Goal: Task Accomplishment & Management: Use online tool/utility

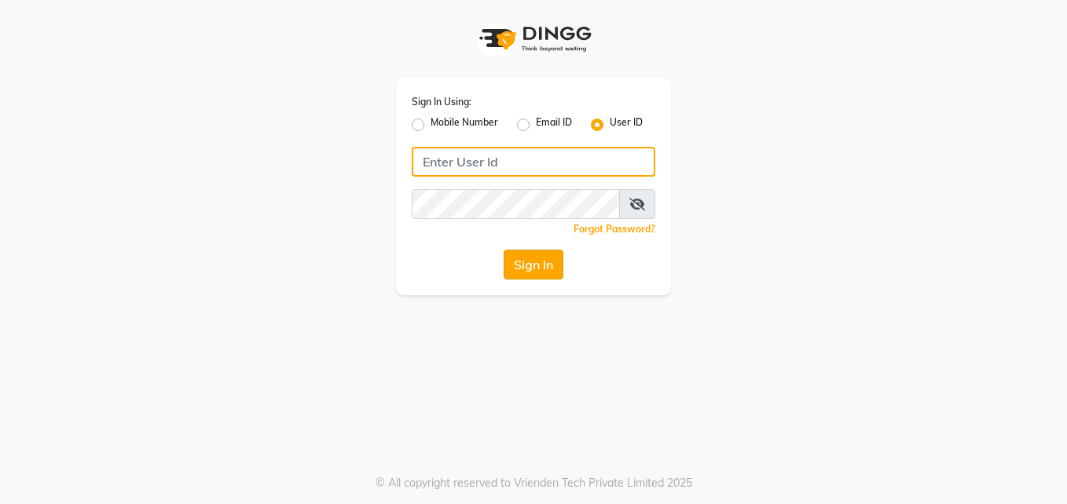
type input "pallavi"
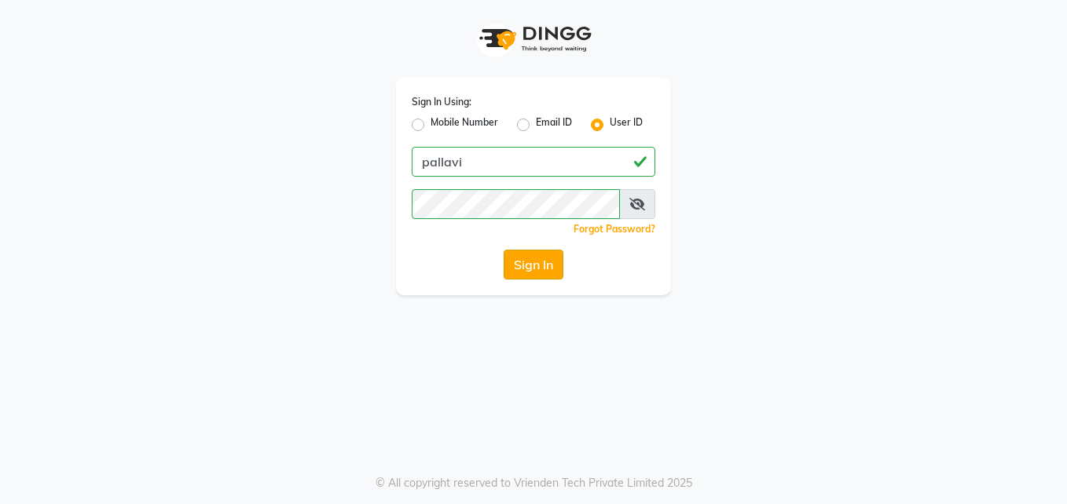
click at [525, 266] on button "Sign In" at bounding box center [534, 265] width 60 height 30
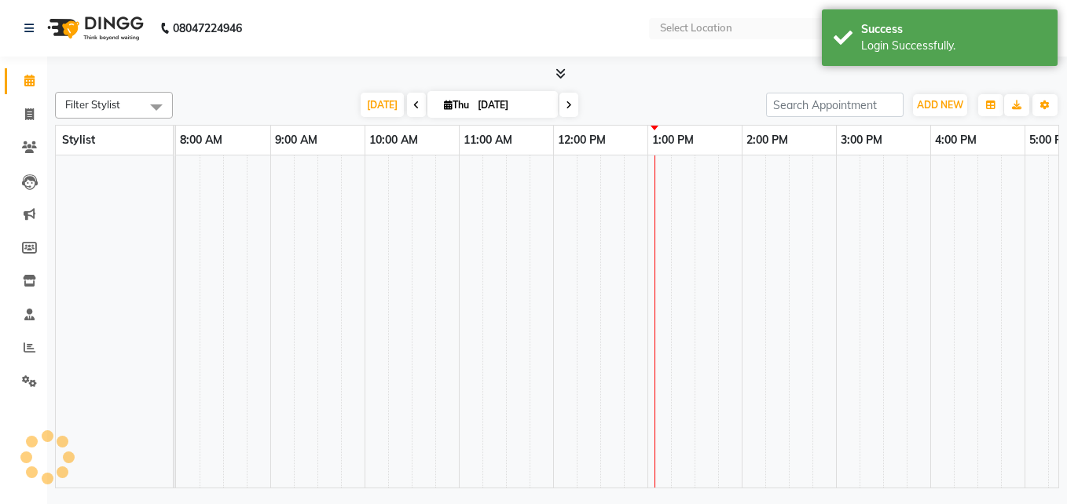
select select "en"
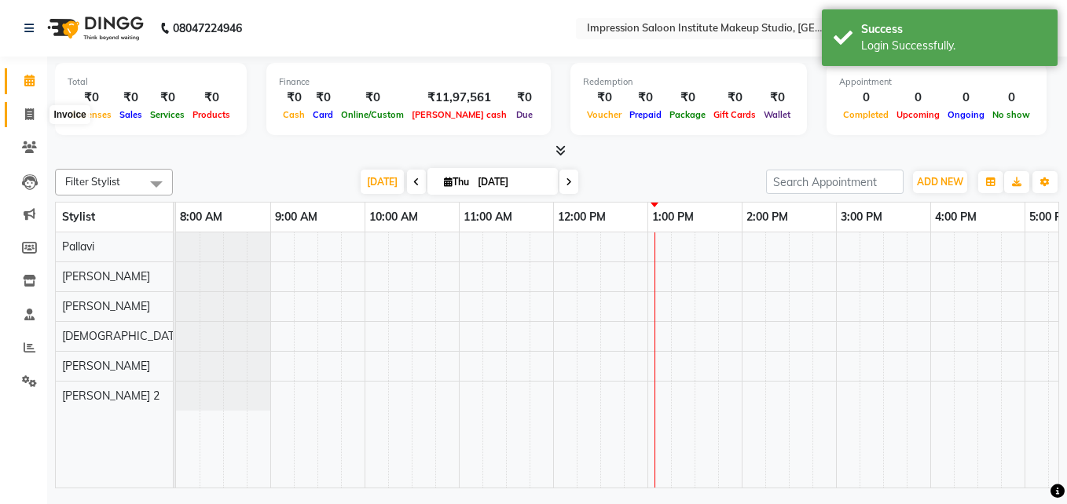
click at [28, 106] on span at bounding box center [30, 115] width 28 height 18
select select "437"
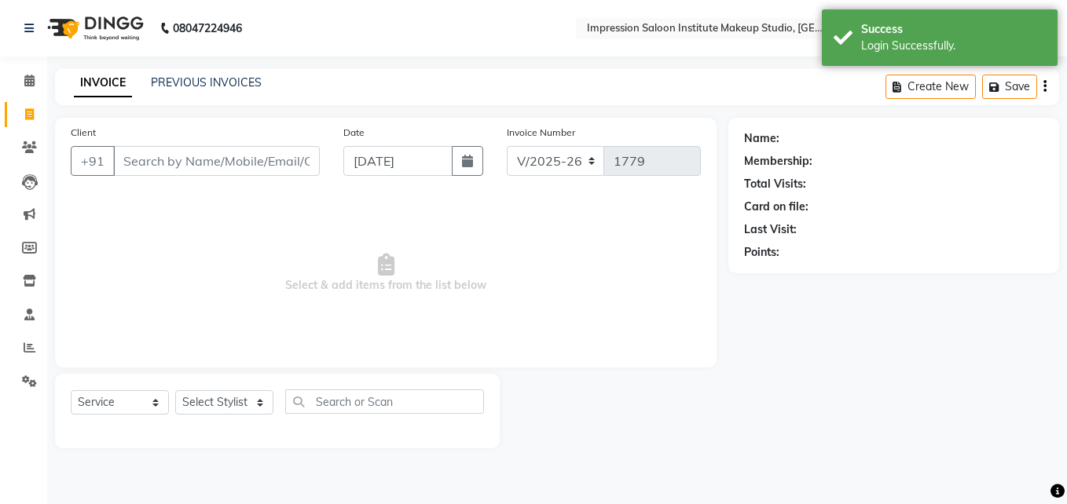
select select "product"
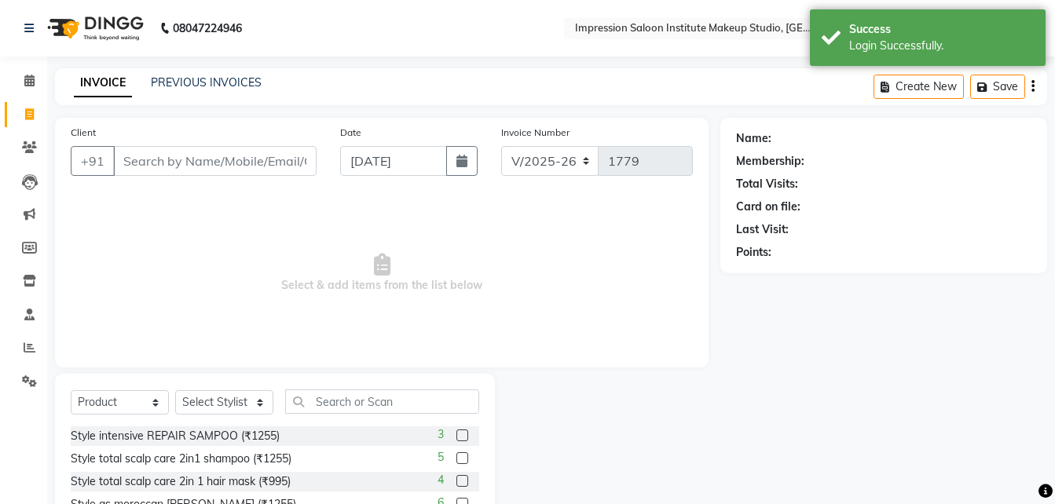
click at [139, 171] on input "Client" at bounding box center [215, 161] width 204 height 30
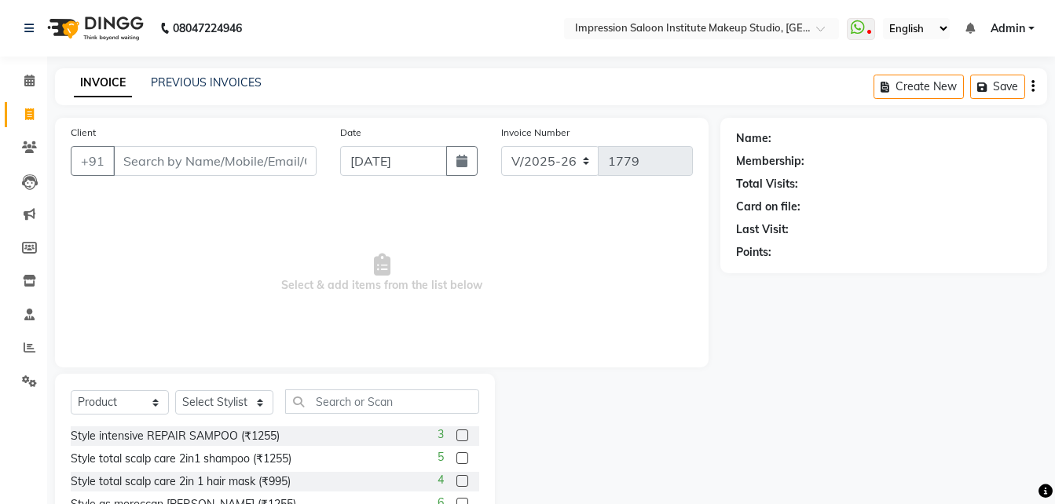
click at [457, 178] on div "Date [DATE]" at bounding box center [409, 156] width 162 height 64
click at [467, 164] on icon "button" at bounding box center [462, 161] width 11 height 13
select select "9"
select select "2025"
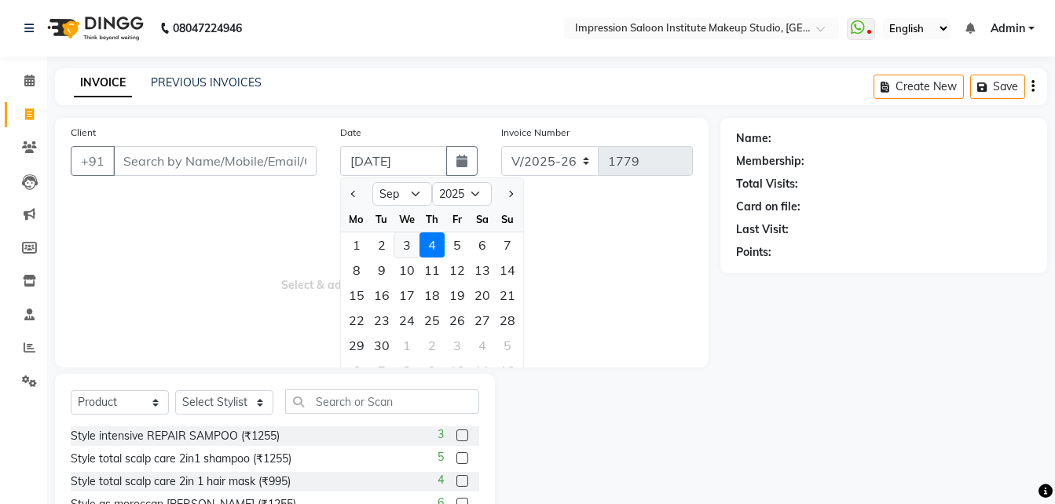
click at [403, 244] on div "3" at bounding box center [406, 245] width 25 height 25
type input "[DATE]"
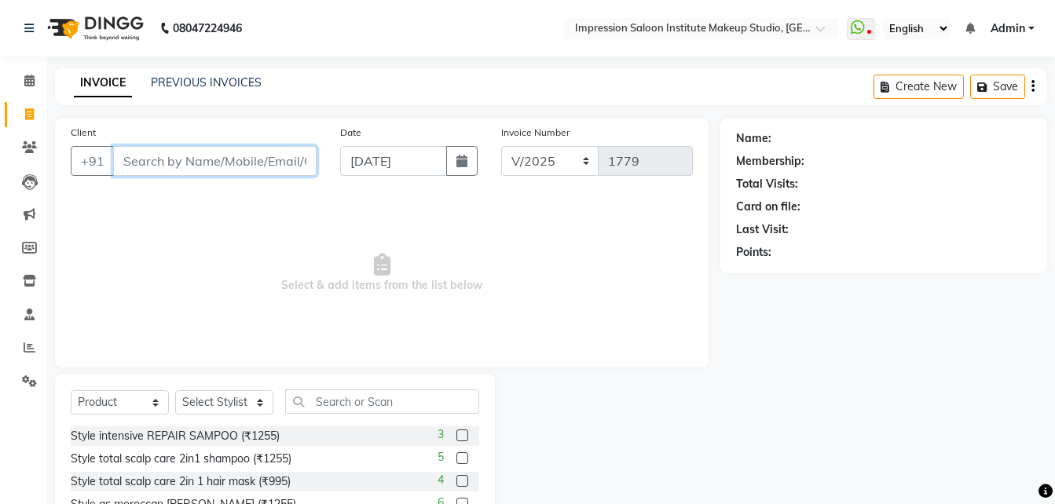
click at [279, 167] on input "Client" at bounding box center [215, 161] width 204 height 30
type input "8390506338"
click at [279, 167] on span "Add Client" at bounding box center [276, 161] width 62 height 16
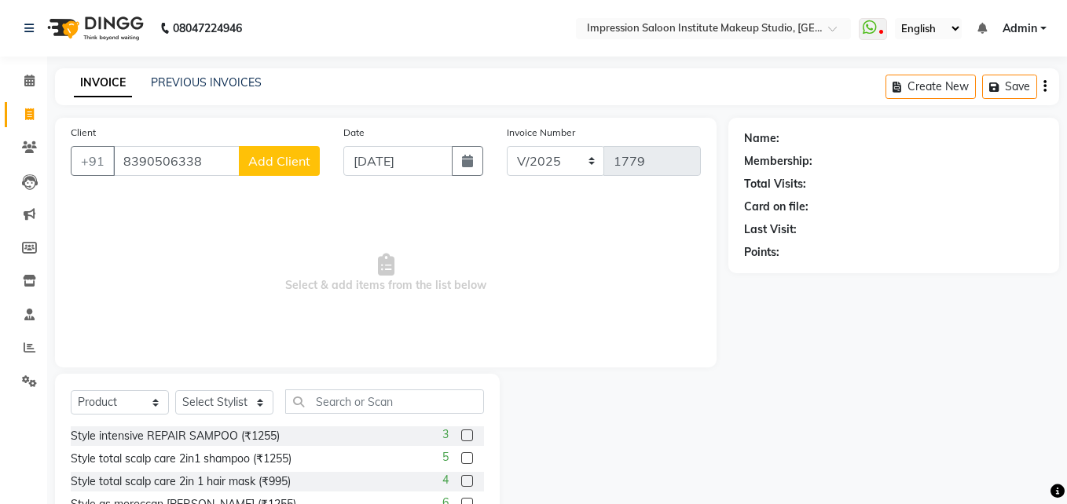
select select "22"
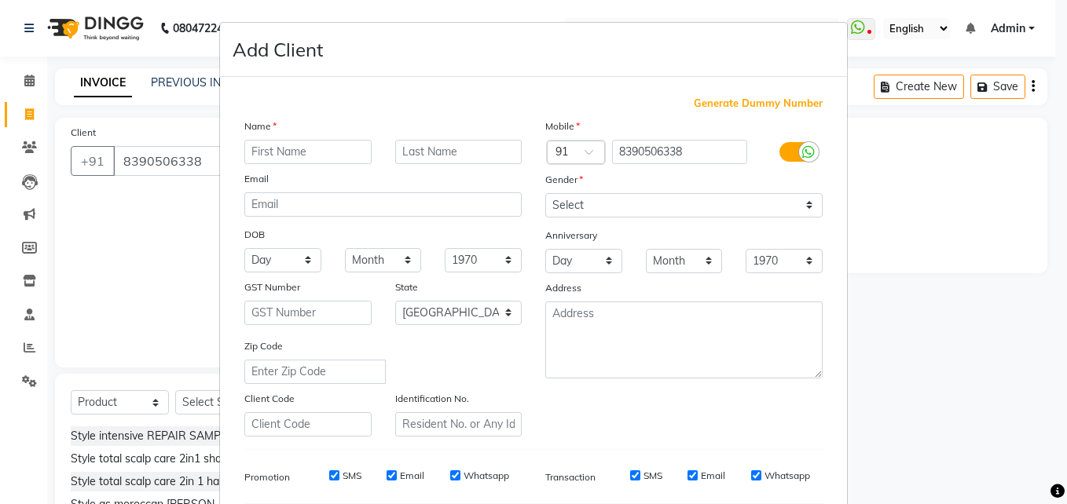
click at [281, 153] on input "text" at bounding box center [307, 152] width 127 height 24
type input "vynktesh nc"
click at [651, 210] on select "Select [DEMOGRAPHIC_DATA] [DEMOGRAPHIC_DATA] Other Prefer Not To Say" at bounding box center [683, 205] width 277 height 24
select select "[DEMOGRAPHIC_DATA]"
click at [545, 193] on select "Select [DEMOGRAPHIC_DATA] [DEMOGRAPHIC_DATA] Other Prefer Not To Say" at bounding box center [683, 205] width 277 height 24
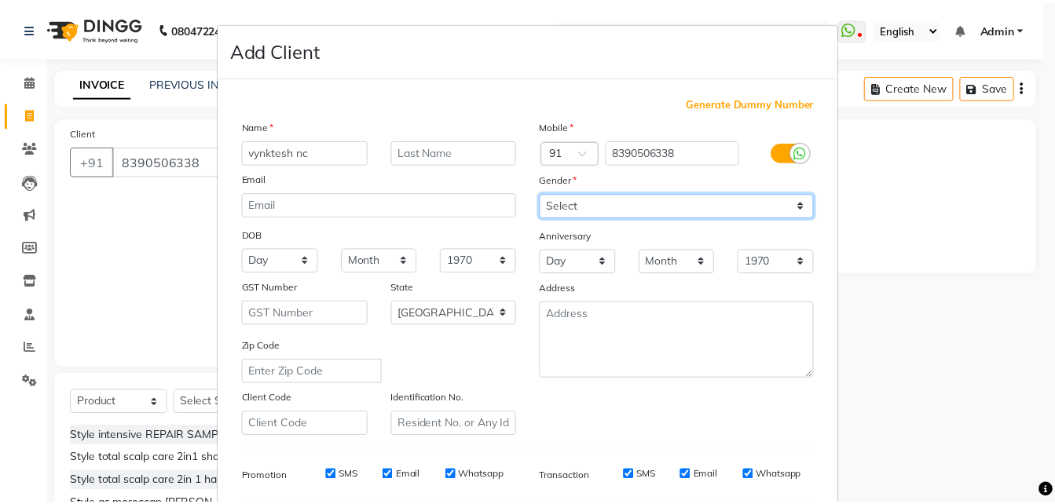
scroll to position [221, 0]
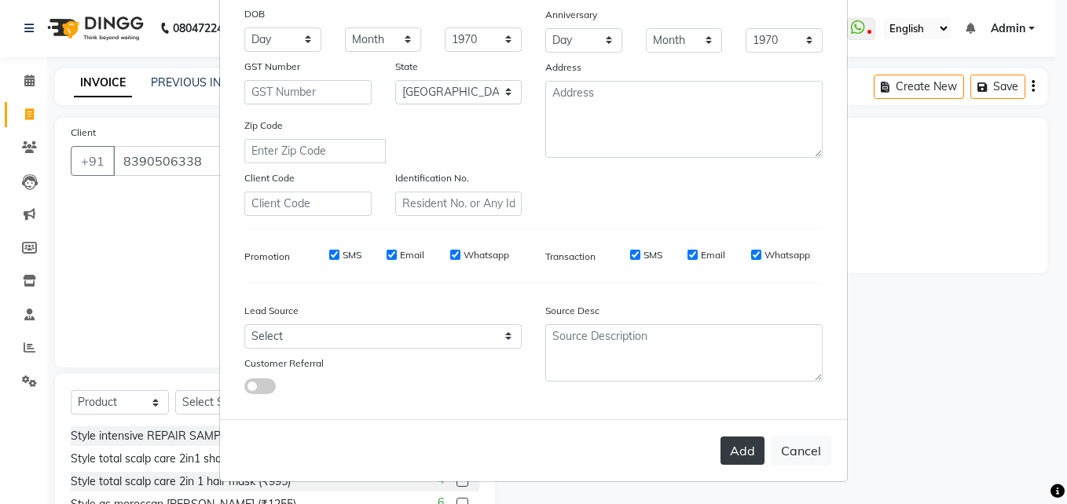
click at [731, 453] on button "Add" at bounding box center [743, 451] width 44 height 28
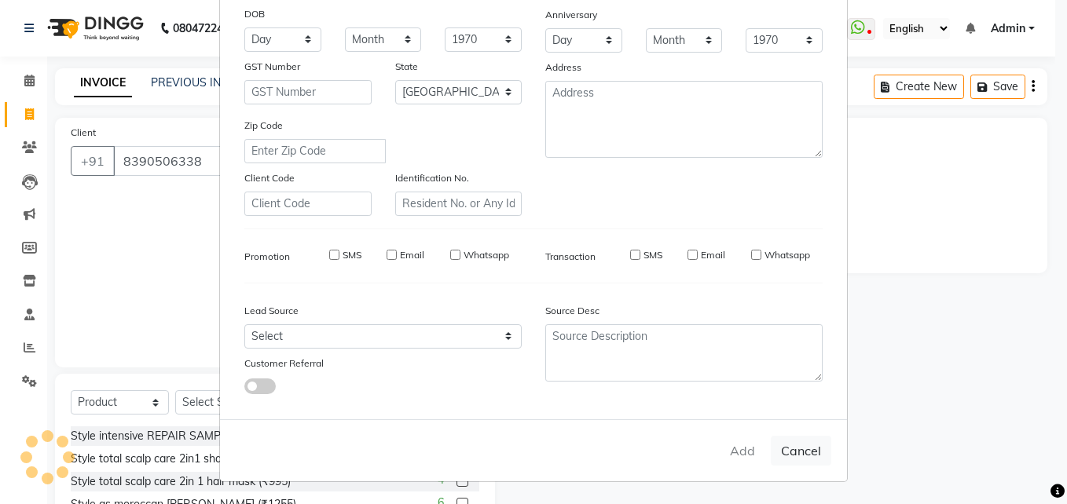
select select
select select "null"
select select
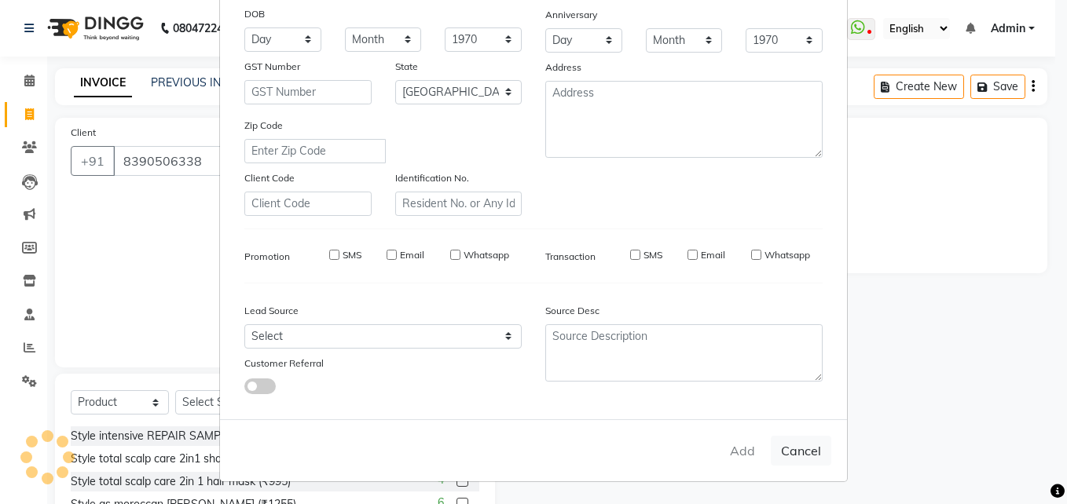
select select
checkbox input "false"
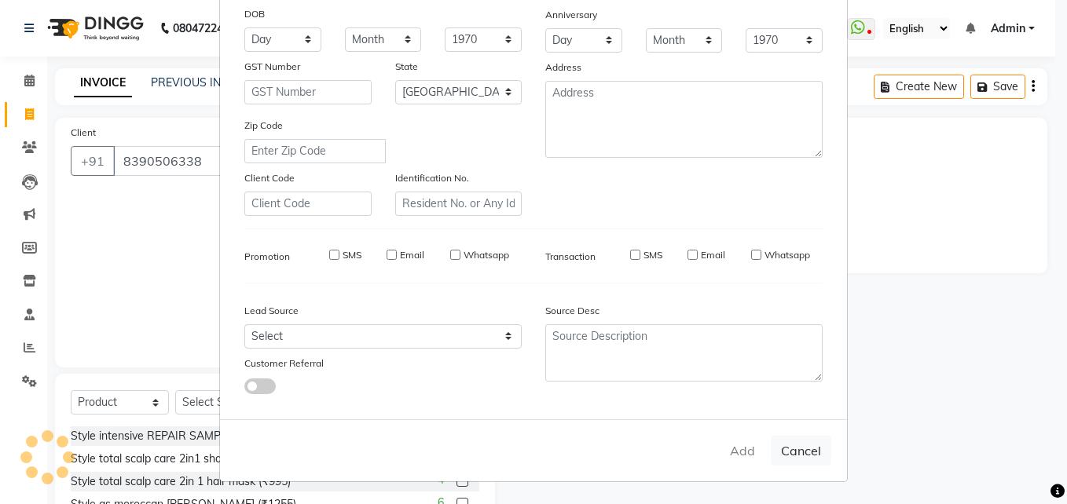
checkbox input "false"
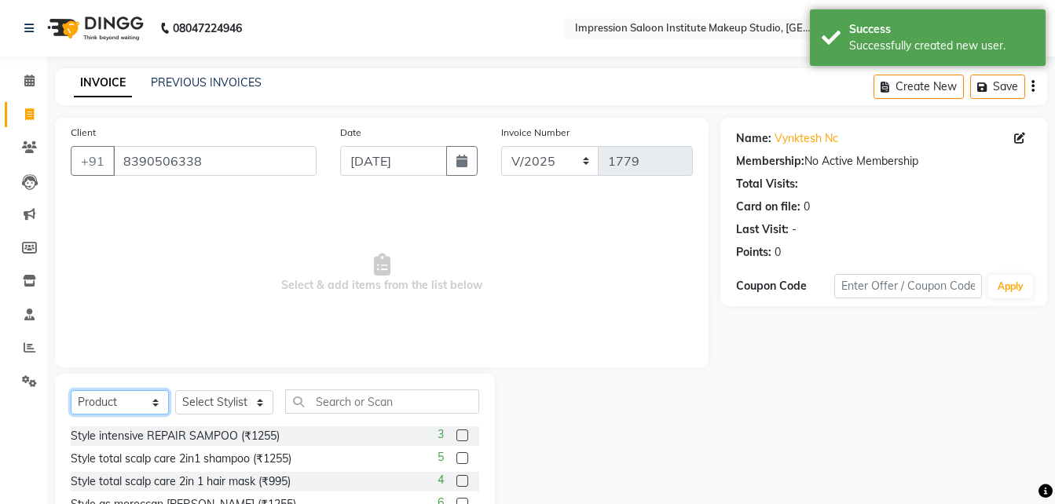
click at [118, 396] on select "Select Service Product Membership Package Voucher Prepaid Gift Card" at bounding box center [120, 403] width 98 height 24
select select "service"
click at [71, 391] on select "Select Service Product Membership Package Voucher Prepaid Gift Card" at bounding box center [120, 403] width 98 height 24
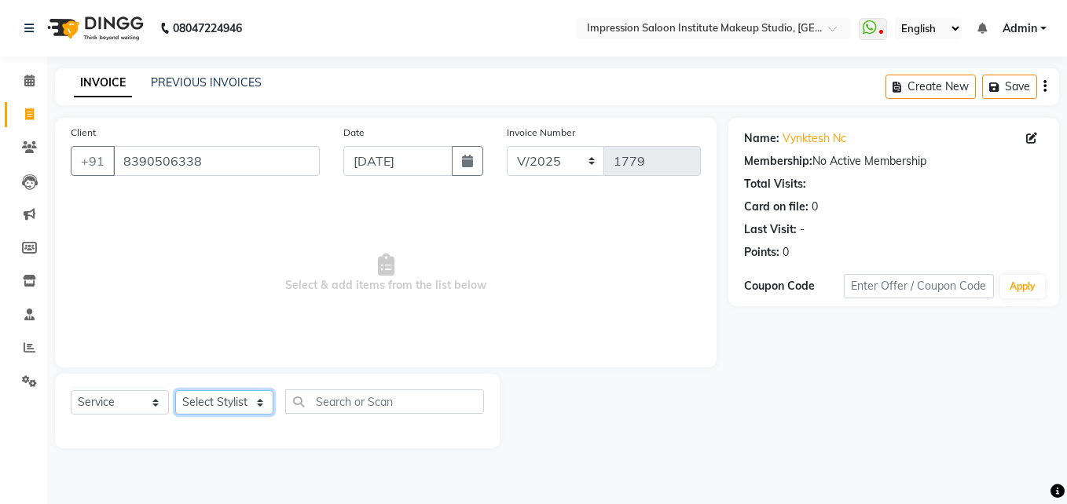
click at [210, 401] on select "Select Stylist Front Desk Pallavi [PERSON_NAME] [PERSON_NAME] [PERSON_NAME] 2" at bounding box center [224, 403] width 98 height 24
select select "50433"
click at [175, 391] on select "Select Stylist Front Desk Pallavi [PERSON_NAME] [PERSON_NAME] [PERSON_NAME] 2" at bounding box center [224, 403] width 98 height 24
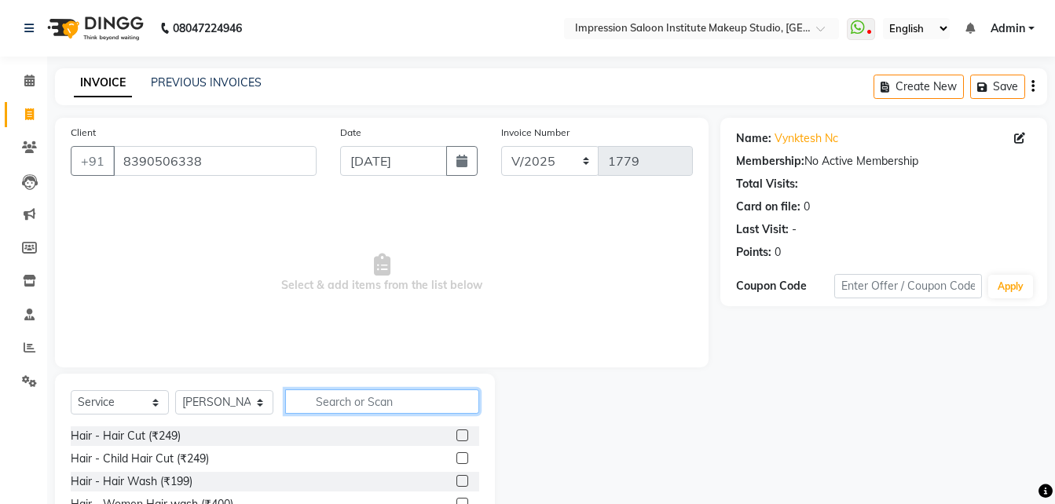
click at [328, 394] on input "text" at bounding box center [382, 402] width 194 height 24
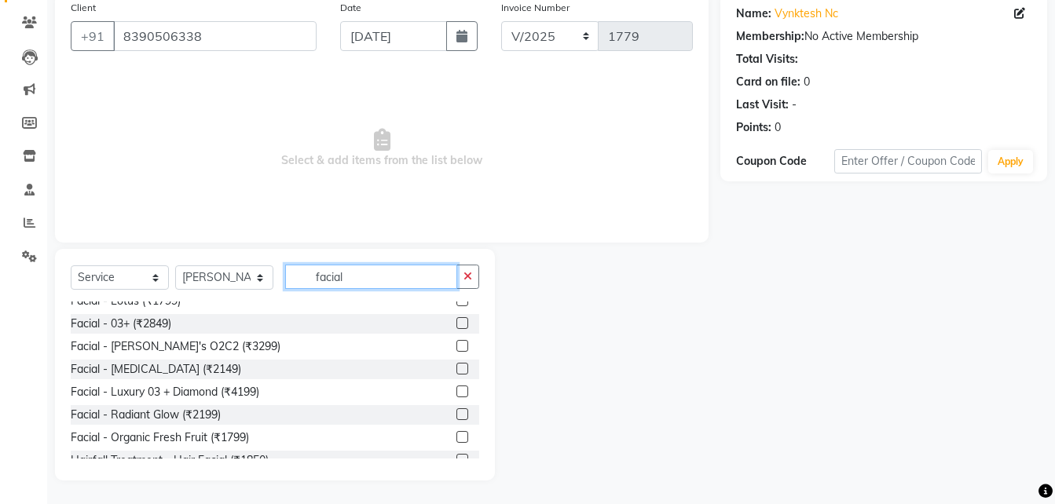
scroll to position [34, 0]
type input "facial"
click at [457, 412] on label at bounding box center [463, 414] width 12 height 12
click at [457, 412] on input "checkbox" at bounding box center [462, 414] width 10 height 10
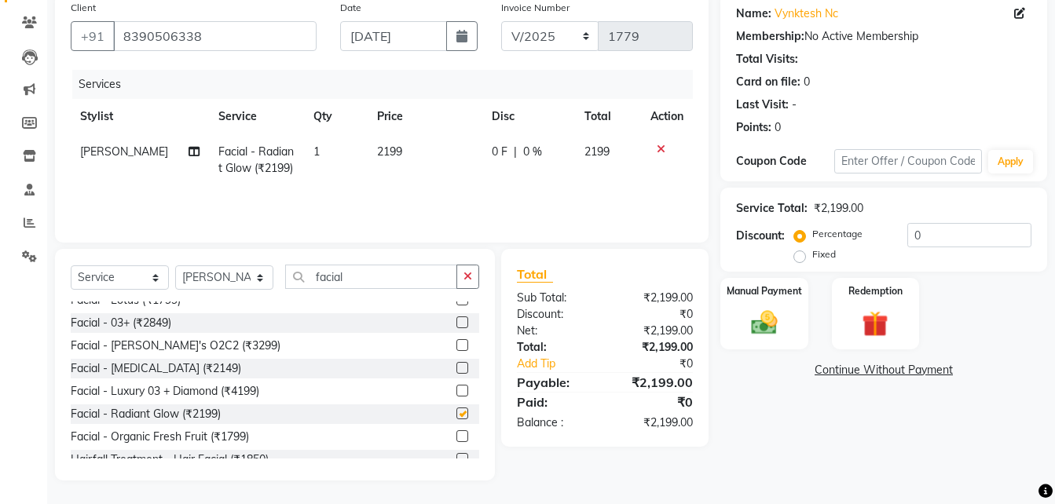
checkbox input "false"
click at [428, 152] on td "2199" at bounding box center [425, 160] width 115 height 52
select select "50433"
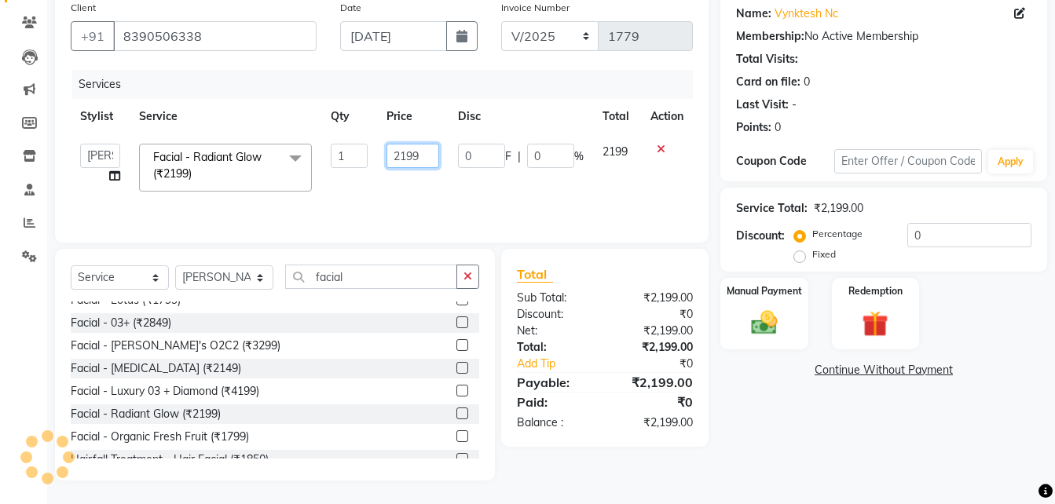
click at [428, 152] on input "2199" at bounding box center [413, 156] width 53 height 24
type input "2200"
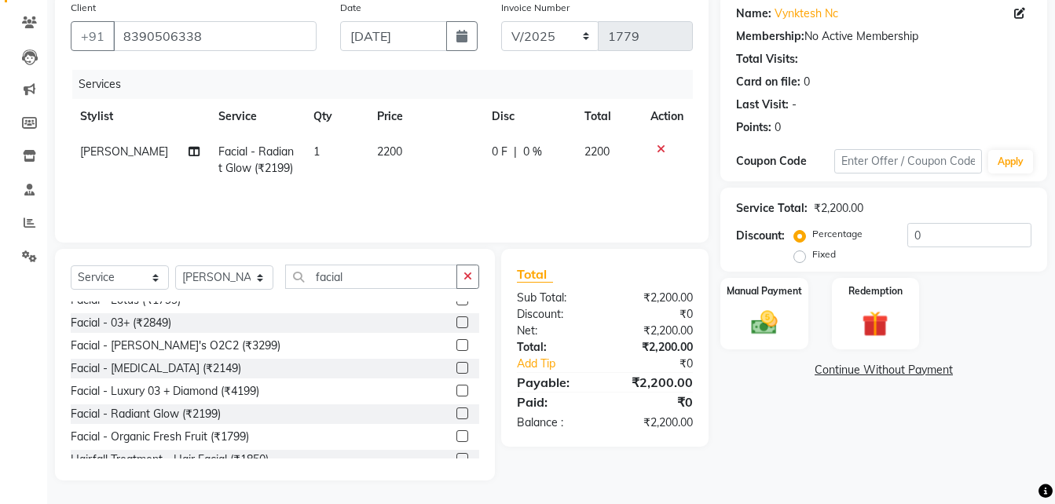
click at [455, 185] on tr "[PERSON_NAME] Facial - Radiant Glow (₹2199) 1 2200 0 F | 0 % 2200" at bounding box center [382, 160] width 622 height 52
click at [757, 292] on label "Manual Payment" at bounding box center [764, 290] width 79 height 15
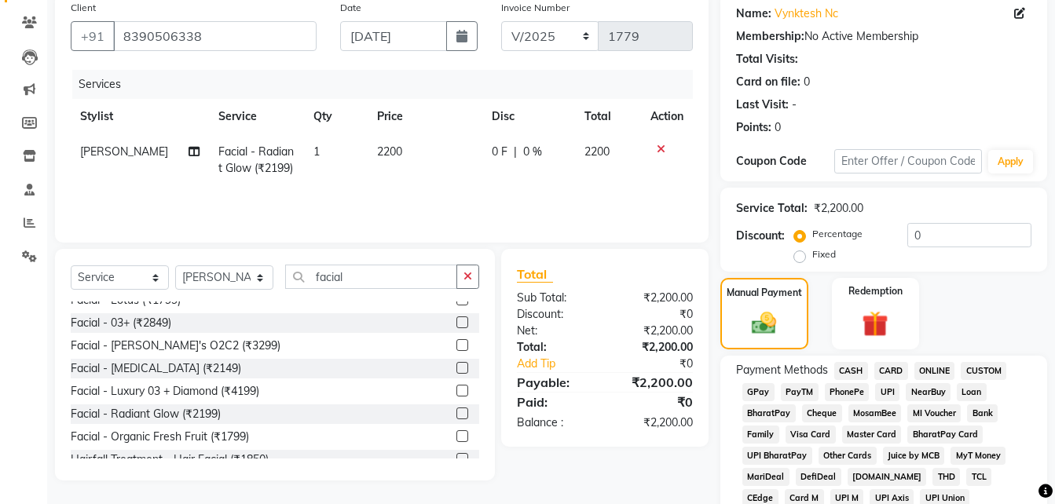
click at [888, 388] on span "UPI" at bounding box center [887, 392] width 24 height 18
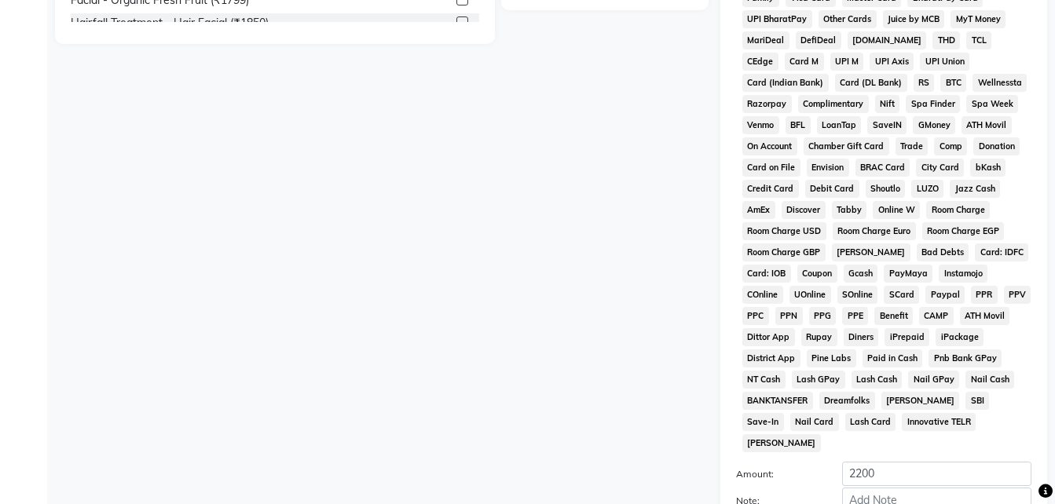
scroll to position [697, 0]
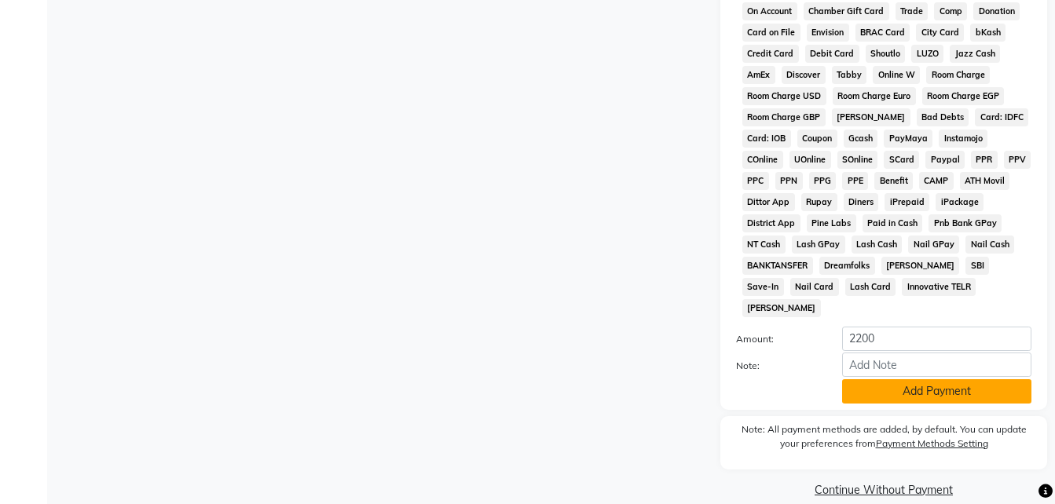
click at [897, 380] on button "Add Payment" at bounding box center [936, 392] width 189 height 24
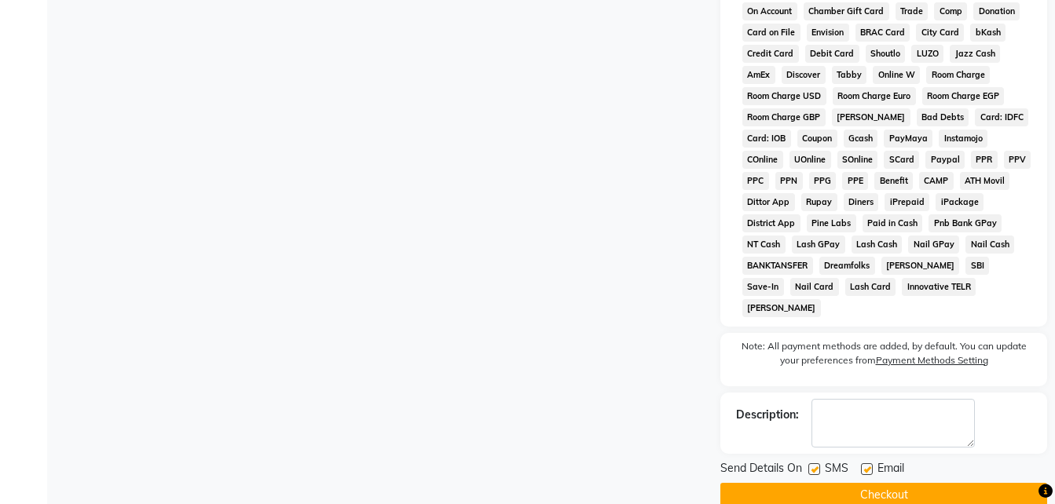
click at [869, 464] on label at bounding box center [867, 470] width 12 height 12
click at [869, 465] on input "checkbox" at bounding box center [866, 470] width 10 height 10
checkbox input "false"
click at [815, 464] on label at bounding box center [815, 470] width 12 height 12
click at [815, 465] on input "checkbox" at bounding box center [814, 470] width 10 height 10
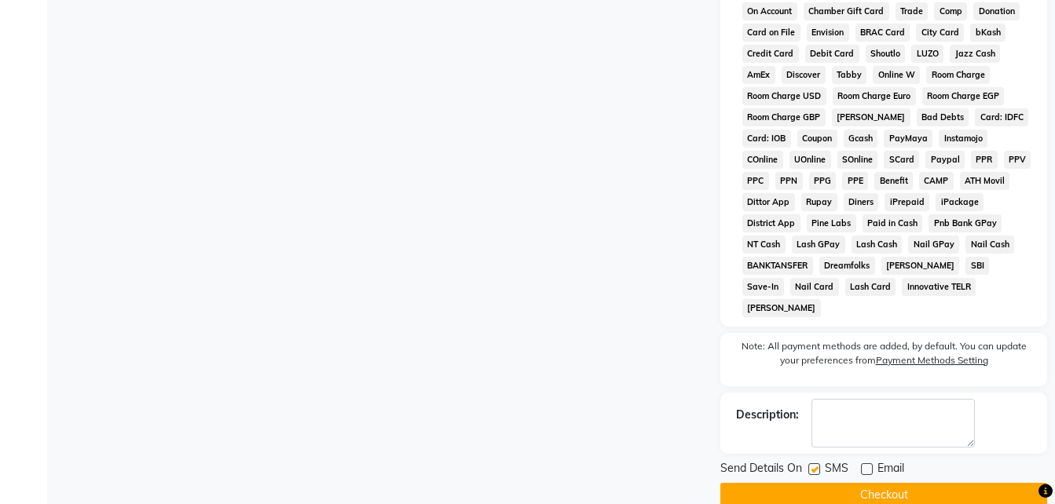
checkbox input "false"
click at [810, 483] on button "Checkout" at bounding box center [884, 495] width 327 height 24
